Goal: Task Accomplishment & Management: Complete application form

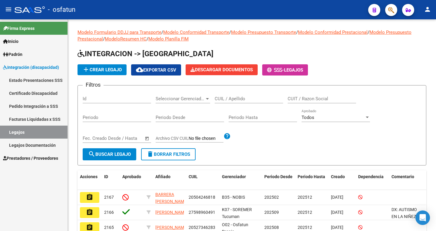
click at [32, 159] on span "Prestadores / Proveedores" at bounding box center [30, 158] width 55 height 7
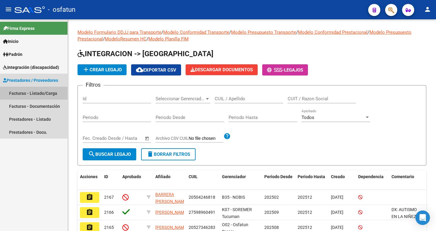
click at [29, 92] on link "Facturas - Listado/Carga" at bounding box center [33, 93] width 67 height 13
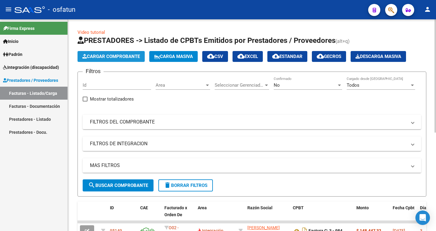
click at [113, 55] on span "Cargar Comprobante" at bounding box center [110, 56] width 57 height 5
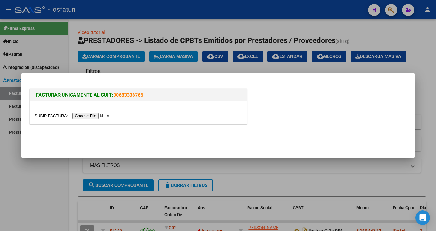
click at [93, 117] on input "file" at bounding box center [72, 116] width 77 height 6
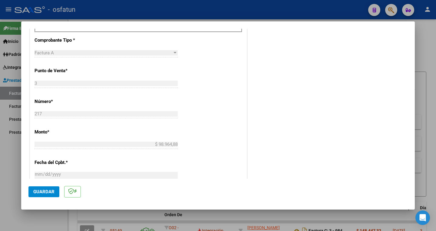
scroll to position [160, 0]
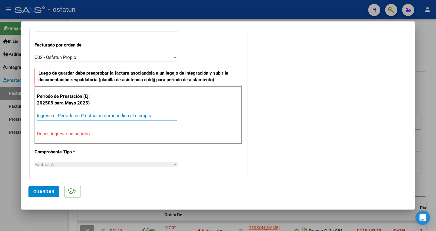
click at [53, 114] on input "Ingrese el Período de Prestación como indica el ejemplo" at bounding box center [107, 115] width 140 height 5
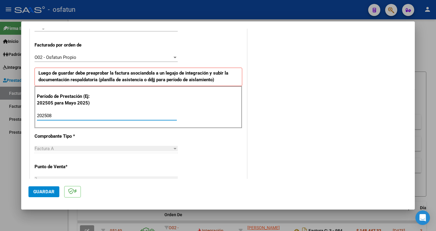
type input "202508"
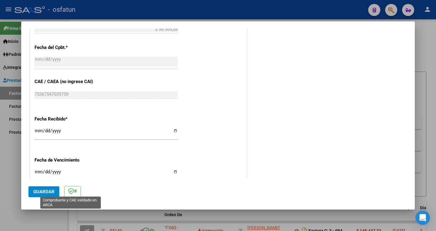
scroll to position [372, 0]
click at [47, 193] on span "Guardar" at bounding box center [43, 191] width 21 height 5
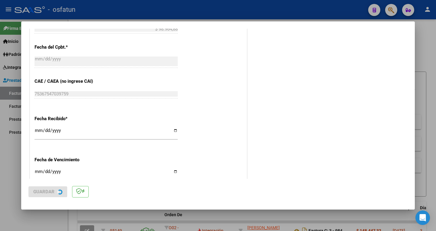
scroll to position [0, 0]
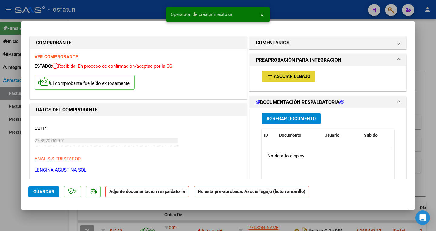
click at [292, 74] on span "Asociar Legajo" at bounding box center [291, 76] width 37 height 5
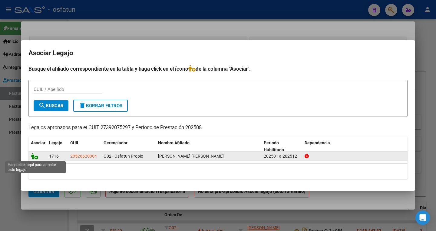
click at [35, 154] on icon at bounding box center [34, 156] width 7 height 7
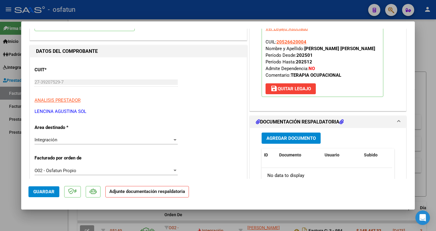
scroll to position [60, 0]
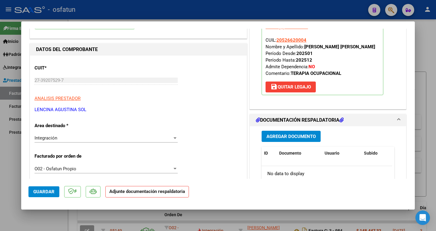
click at [302, 138] on span "Agregar Documento" at bounding box center [290, 136] width 49 height 5
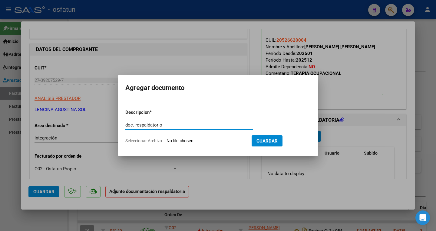
type input "doc. respaldatorio"
click at [222, 139] on input "Seleccionar Archivo" at bounding box center [206, 142] width 80 height 6
type input "C:\fakepath\ilovepdf_merged (37).pdf"
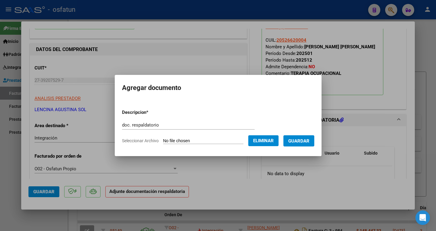
click at [309, 142] on span "Guardar" at bounding box center [298, 141] width 21 height 5
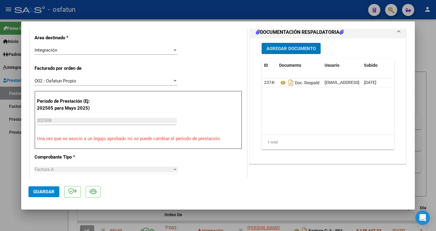
scroll to position [212, 0]
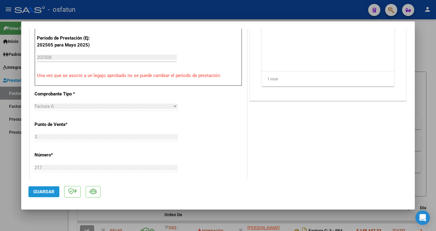
drag, startPoint x: 42, startPoint y: 190, endPoint x: 60, endPoint y: 187, distance: 18.1
click at [45, 190] on span "Guardar" at bounding box center [43, 191] width 21 height 5
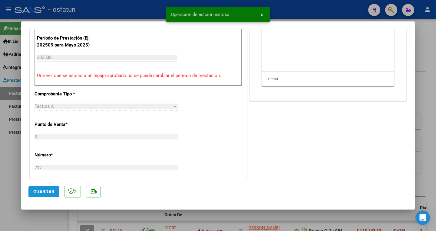
click at [39, 189] on button "Guardar" at bounding box center [43, 192] width 31 height 11
click at [308, 11] on div at bounding box center [218, 115] width 436 height 231
type input "$ 0,00"
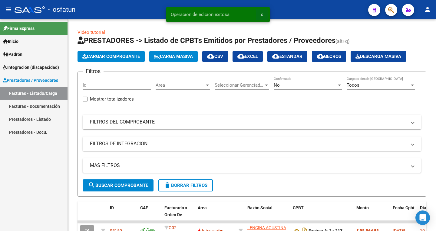
click at [260, 14] on span "x" at bounding box center [261, 14] width 2 height 5
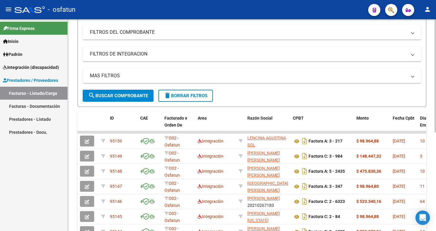
scroll to position [91, 0]
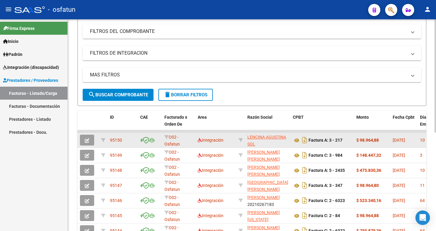
click at [227, 139] on div "Integración" at bounding box center [216, 140] width 36 height 7
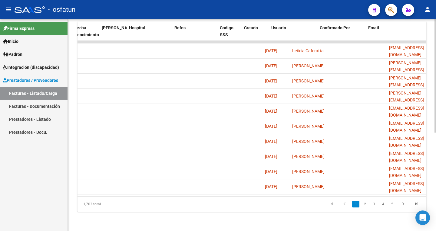
scroll to position [0, 1196]
